Goal: Task Accomplishment & Management: Manage account settings

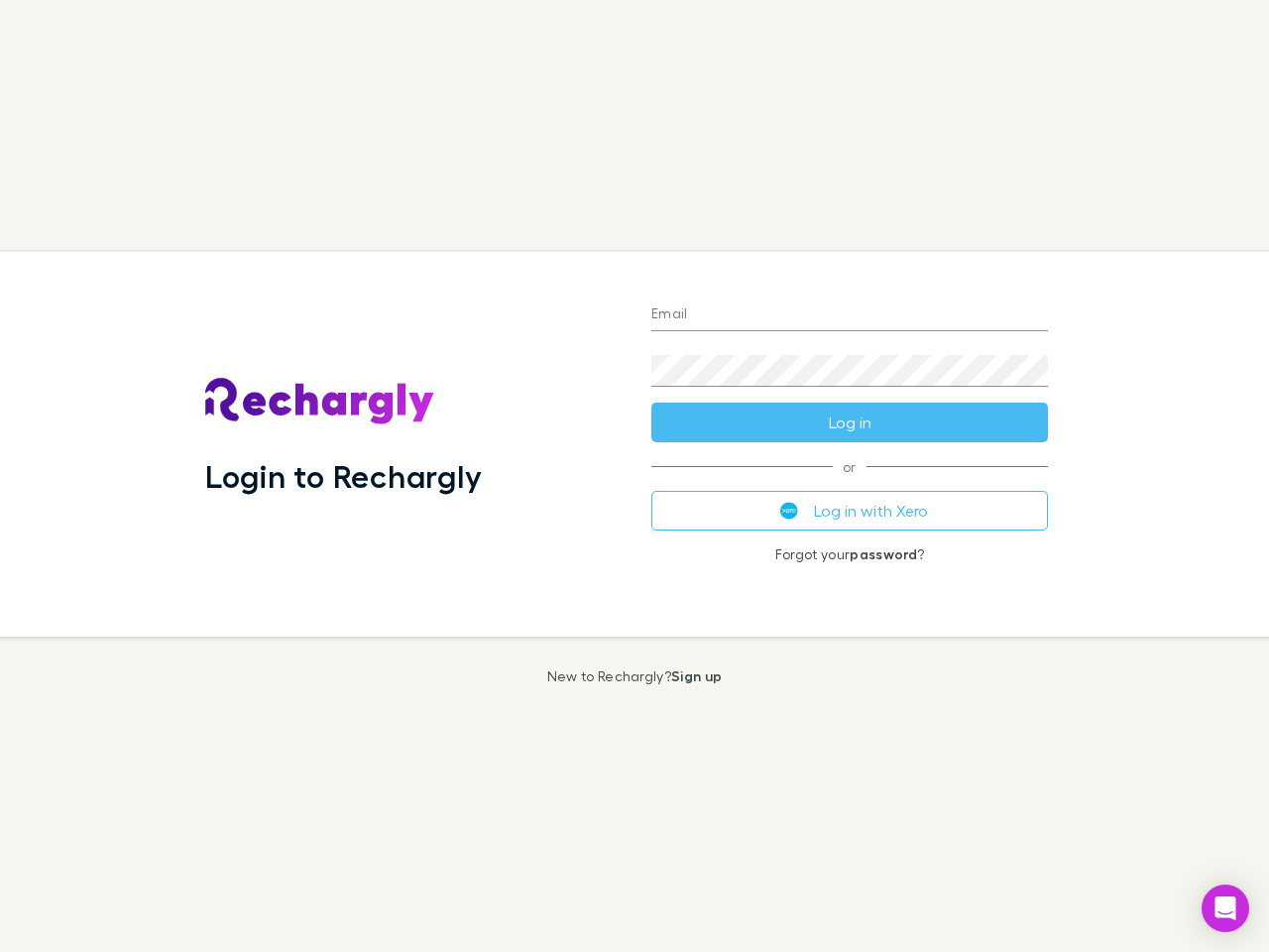
click at [634, 476] on div "Login to Rechargly" at bounding box center [412, 443] width 446 height 385
click at [850, 315] on input "Email" at bounding box center [849, 315] width 397 height 32
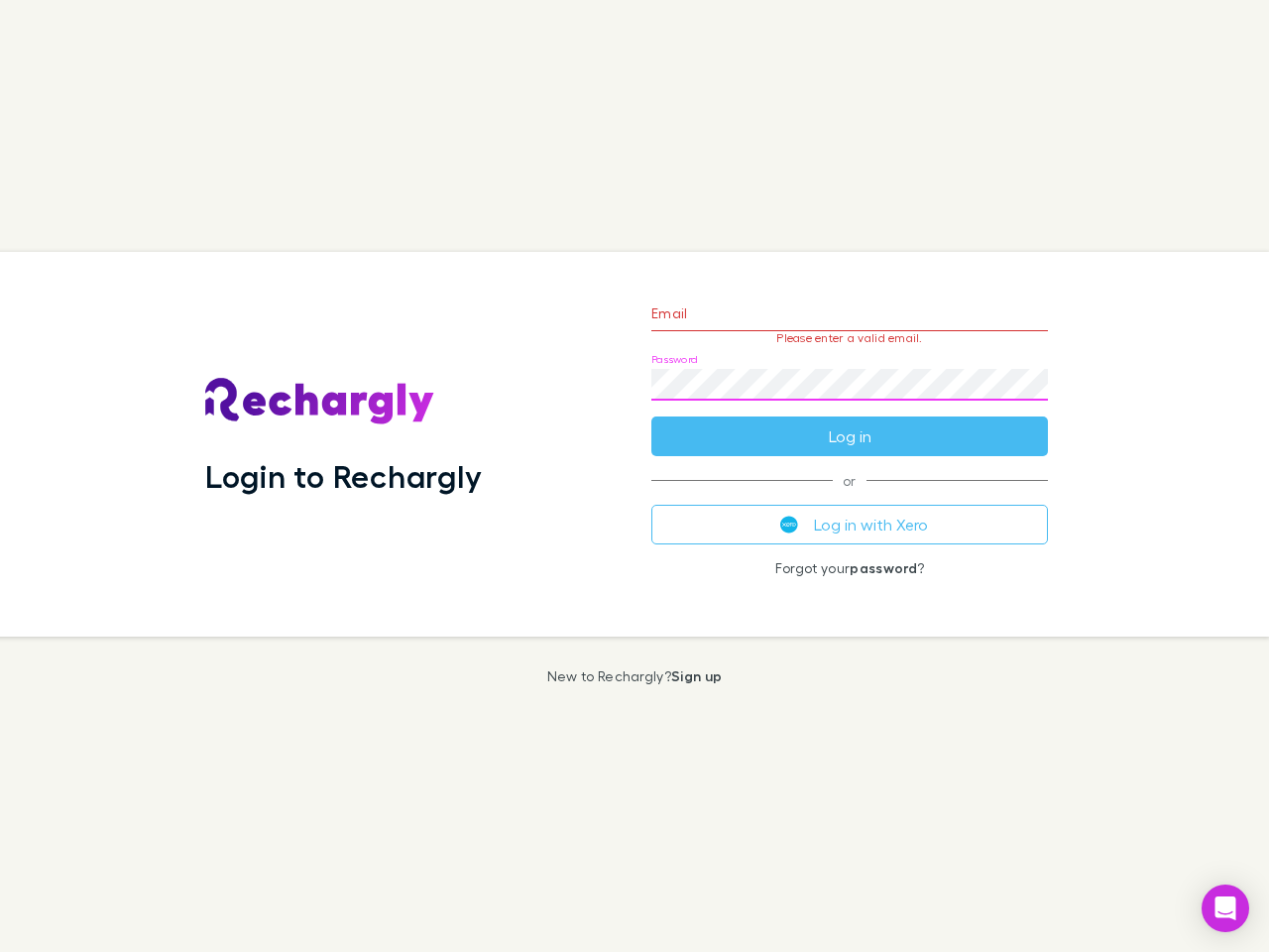
click at [850, 422] on form "Email Please enter a valid email. Password Log in" at bounding box center [849, 370] width 397 height 173
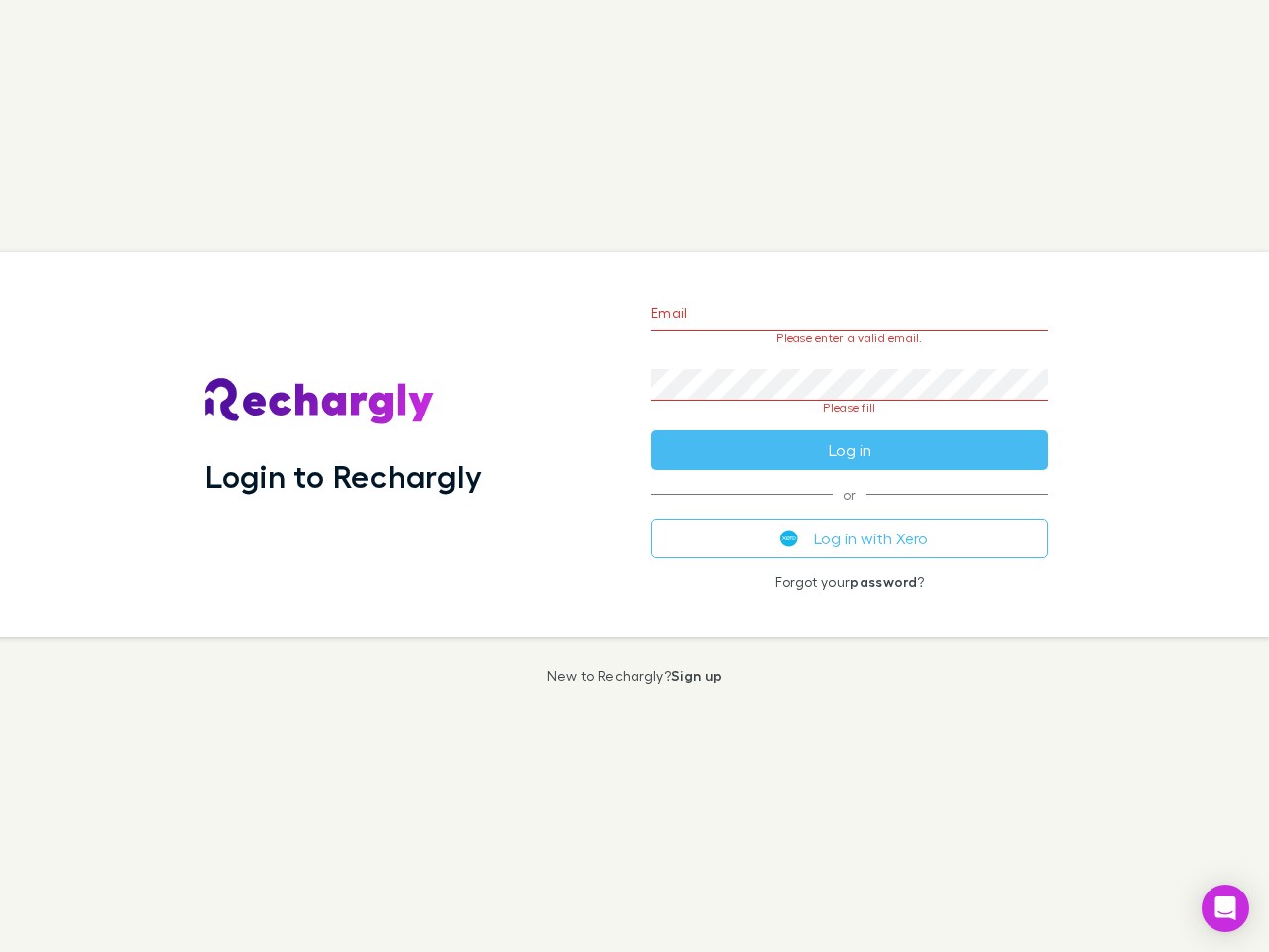
click at [850, 511] on div "Email Please enter a valid email. Password Please fill Log in or Log in with Xe…" at bounding box center [849, 443] width 428 height 385
click at [1225, 908] on icon "Open Intercom Messenger" at bounding box center [1225, 908] width 21 height 24
